Goal: Navigation & Orientation: Find specific page/section

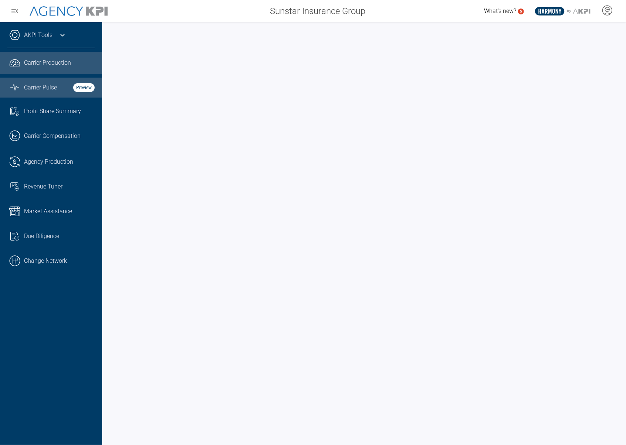
click at [62, 59] on span "Carrier Production" at bounding box center [47, 62] width 47 height 9
click at [62, 37] on icon at bounding box center [62, 35] width 9 height 9
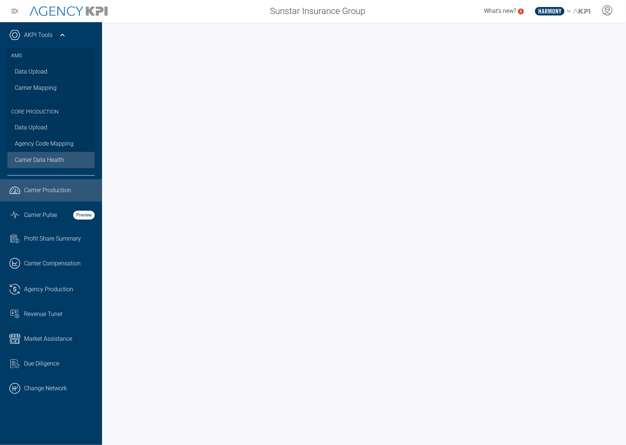
click at [39, 161] on span "Carrier Data Health" at bounding box center [39, 160] width 49 height 9
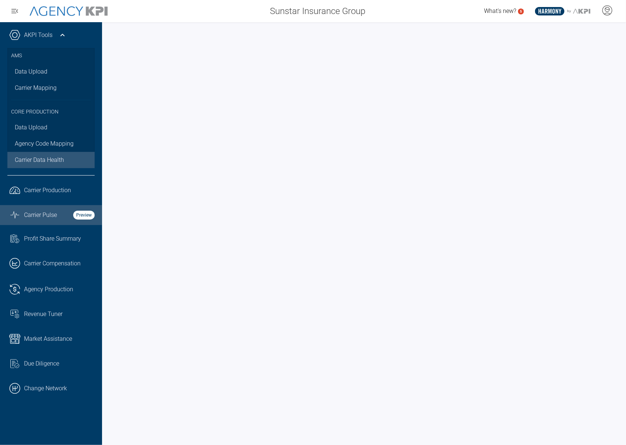
click at [31, 206] on link "Graph Stats Streamline Icon: https://streamlinehq.com Carrier Pulse Preview" at bounding box center [51, 215] width 102 height 20
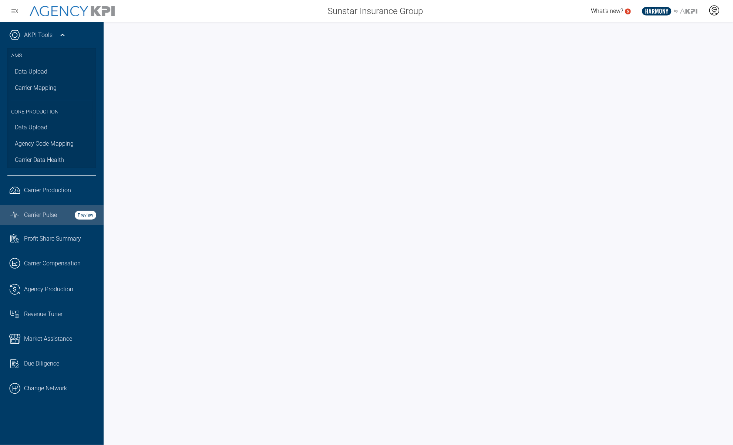
click at [626, 14] on icon at bounding box center [713, 10] width 11 height 11
click at [64, 235] on span "Profit Share Summary" at bounding box center [52, 239] width 57 height 9
click at [39, 219] on span "Carrier Pulse" at bounding box center [40, 215] width 33 height 9
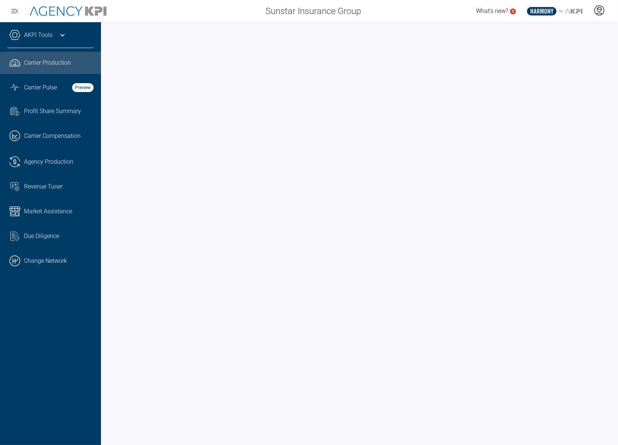
click at [519, 6] on icon at bounding box center [599, 10] width 11 height 11
click at [519, 12] on icon at bounding box center [599, 10] width 11 height 11
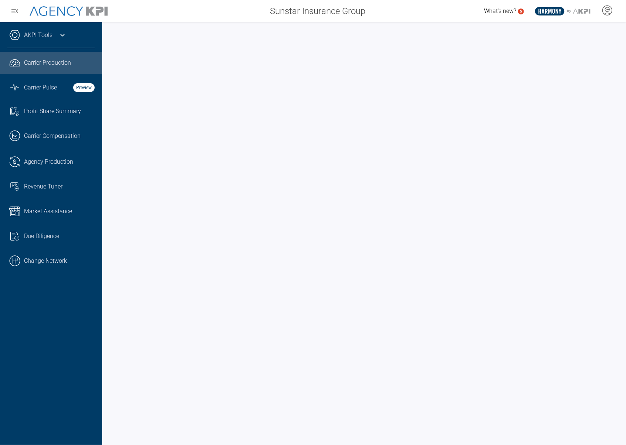
click at [64, 34] on icon at bounding box center [62, 35] width 9 height 9
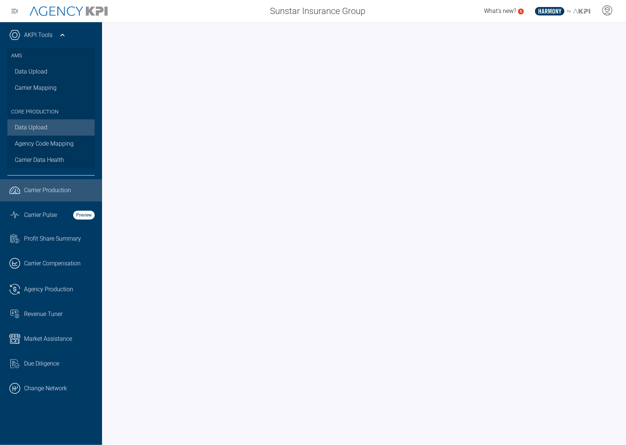
click at [43, 125] on link "Data Upload" at bounding box center [50, 127] width 87 height 16
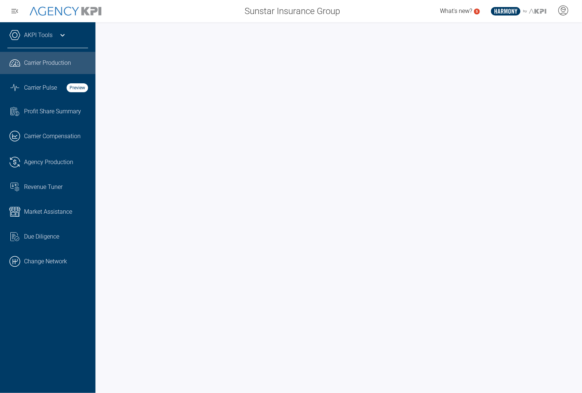
click at [64, 35] on icon at bounding box center [62, 35] width 9 height 9
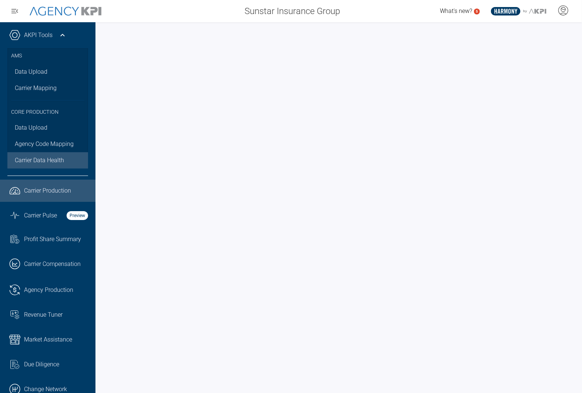
click at [40, 157] on span "Carrier Data Health" at bounding box center [39, 160] width 49 height 9
click at [102, 64] on div at bounding box center [338, 207] width 487 height 370
